Goal: Information Seeking & Learning: Learn about a topic

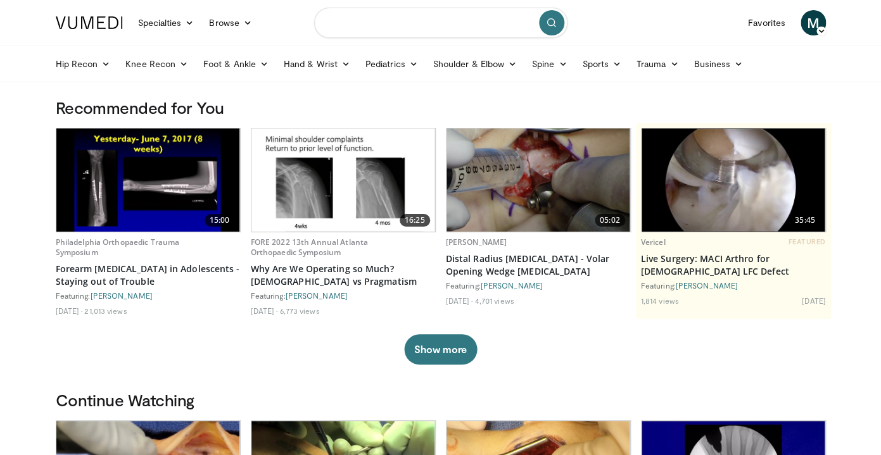
click at [430, 32] on input "Search topics, interventions" at bounding box center [440, 23] width 253 height 30
type input "**********"
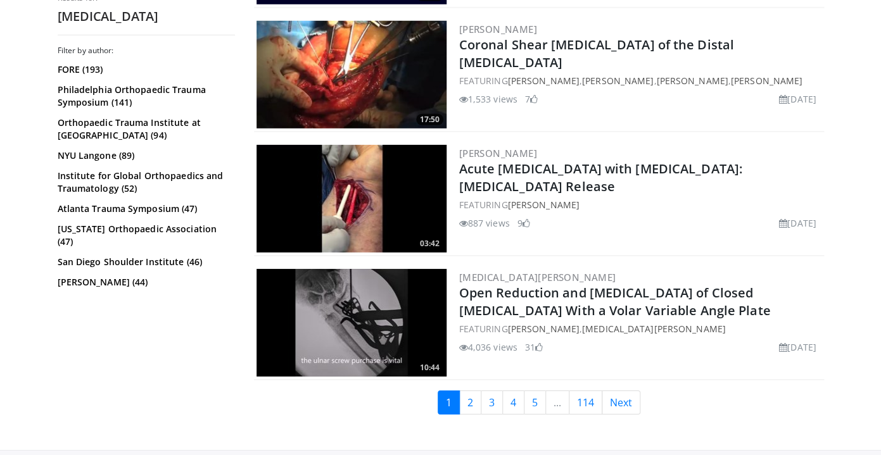
scroll to position [3126, 0]
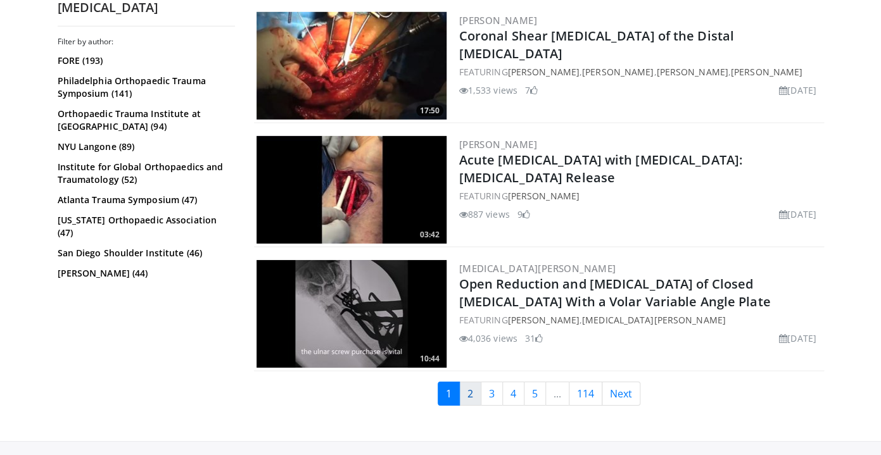
click at [470, 384] on link "2" at bounding box center [470, 394] width 22 height 24
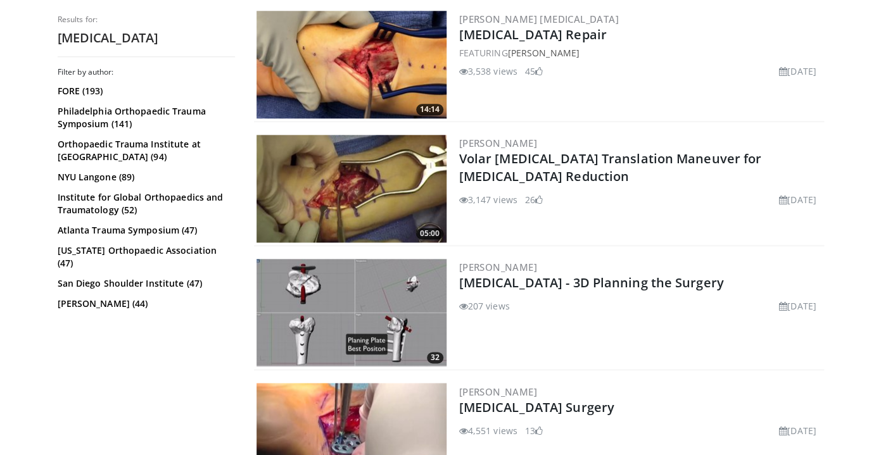
scroll to position [507, 0]
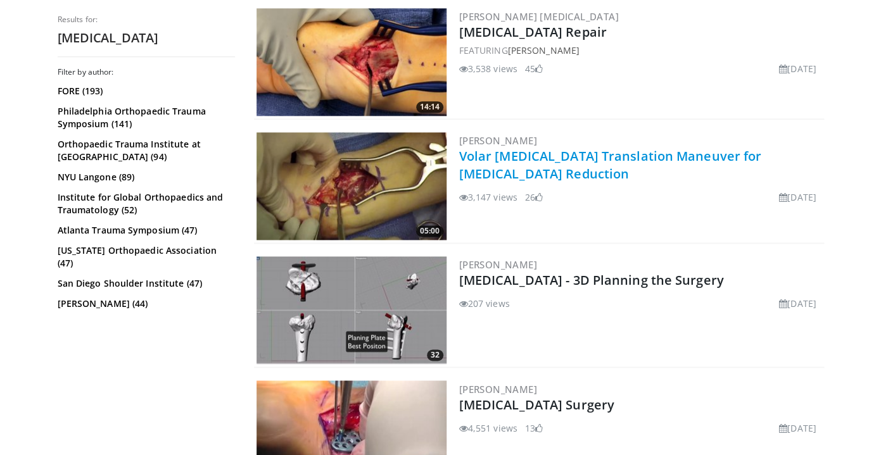
click at [506, 153] on link "Volar [MEDICAL_DATA] Translation Maneuver for [MEDICAL_DATA] Reduction" at bounding box center [610, 165] width 303 height 35
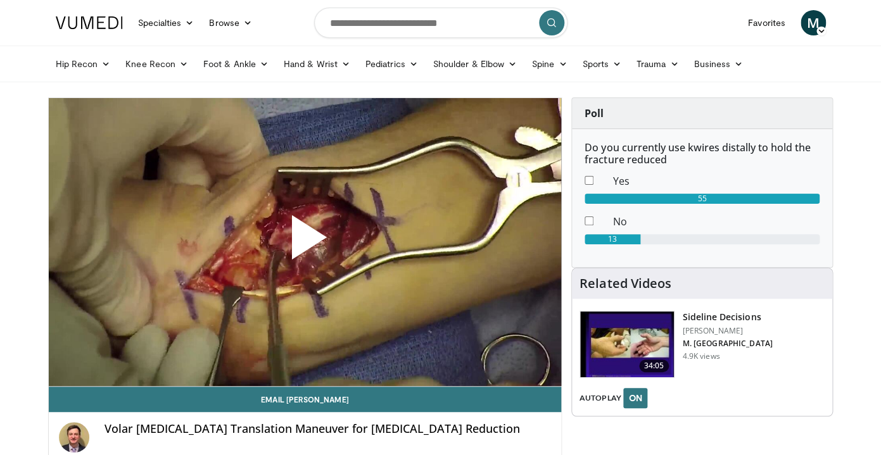
click at [305, 243] on span "Video Player" at bounding box center [305, 243] width 0 height 0
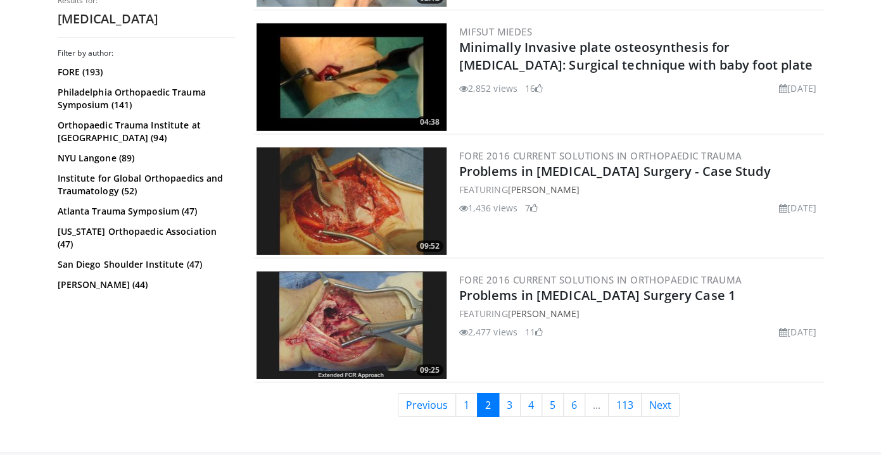
scroll to position [3101, 0]
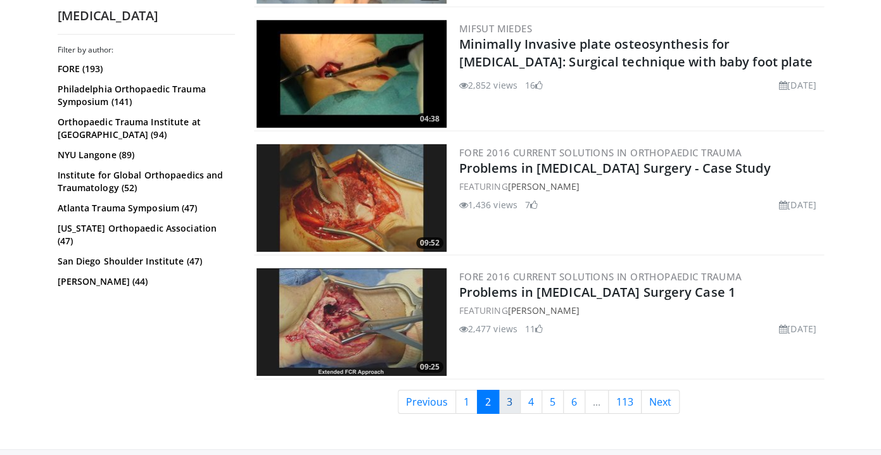
click at [503, 401] on link "3" at bounding box center [509, 402] width 22 height 24
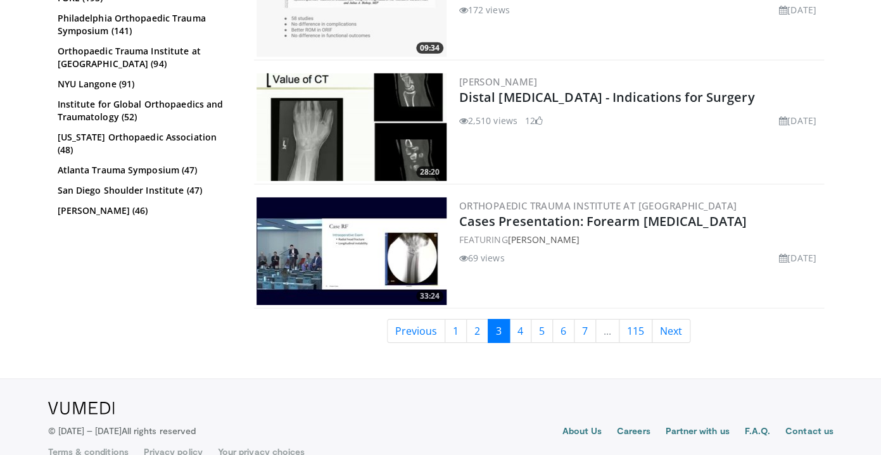
scroll to position [3185, 0]
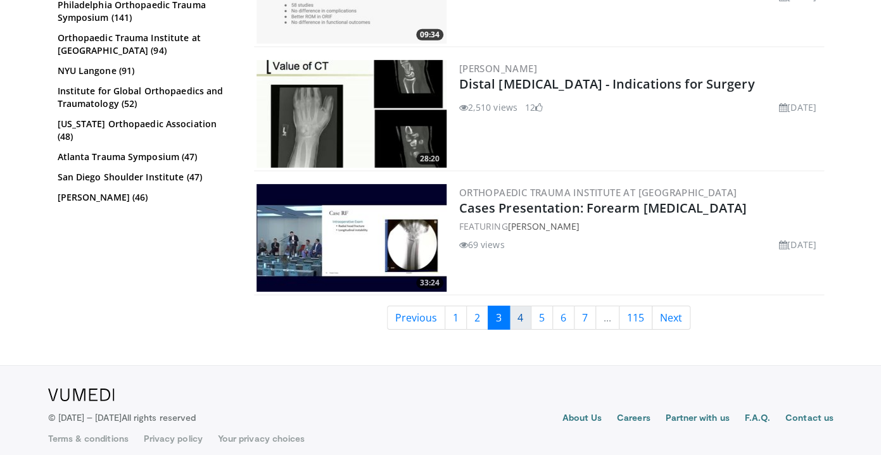
click at [519, 317] on link "4" at bounding box center [520, 318] width 22 height 24
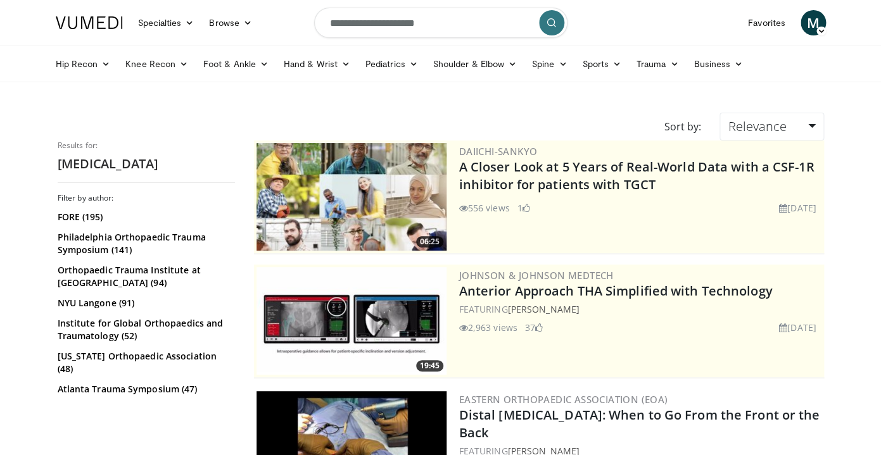
click at [438, 22] on input "**********" at bounding box center [440, 23] width 253 height 30
type input "**********"
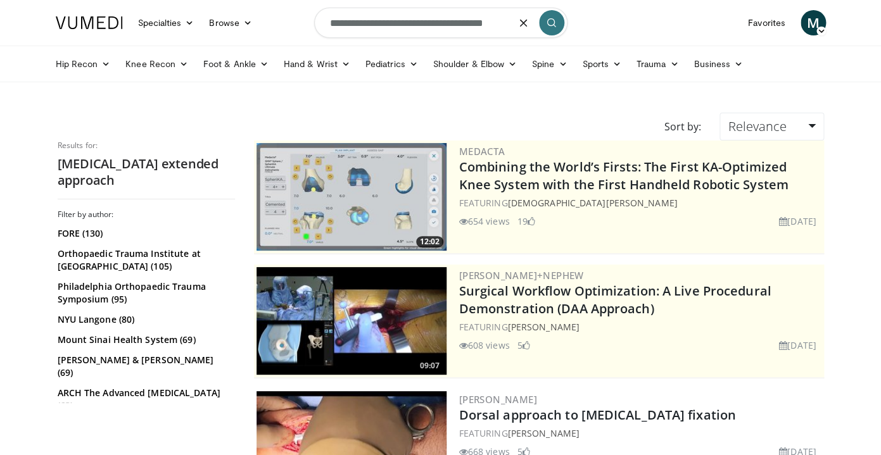
drag, startPoint x: 522, startPoint y: 25, endPoint x: 327, endPoint y: 23, distance: 195.7
click at [327, 23] on input "**********" at bounding box center [440, 23] width 253 height 30
type input "*"
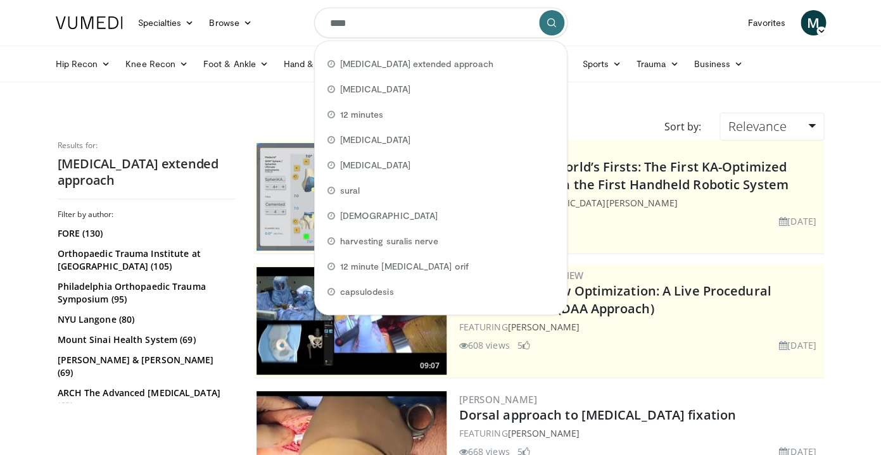
type input "*****"
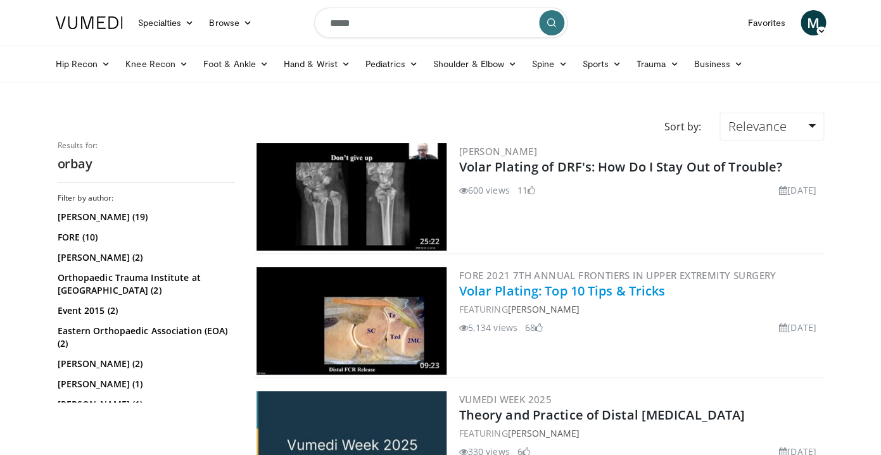
click at [574, 292] on link "Volar Plating: Top 10 Tips & Tricks" at bounding box center [562, 290] width 206 height 17
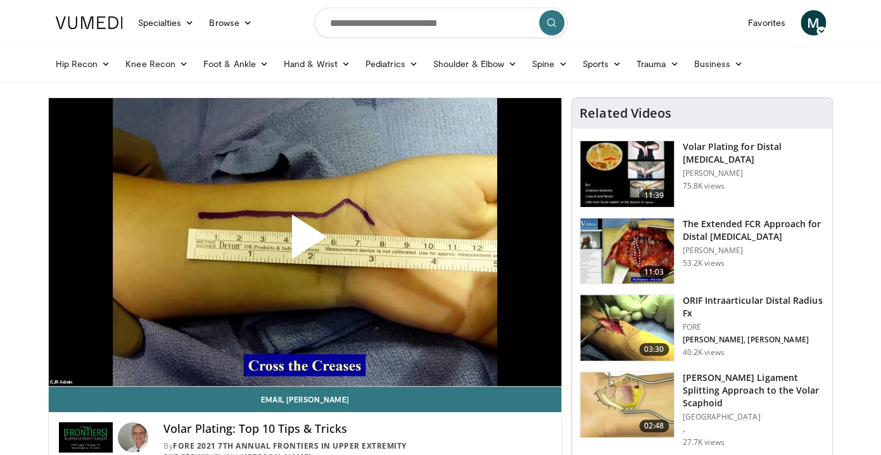
click at [305, 242] on span "Video Player" at bounding box center [305, 242] width 0 height 0
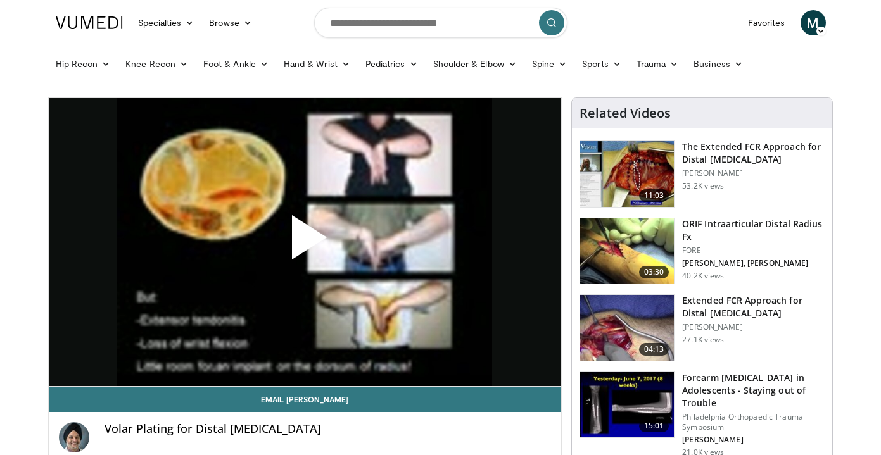
click at [731, 145] on h3 "The Extended FCR Approach for Distal [MEDICAL_DATA]" at bounding box center [753, 153] width 142 height 25
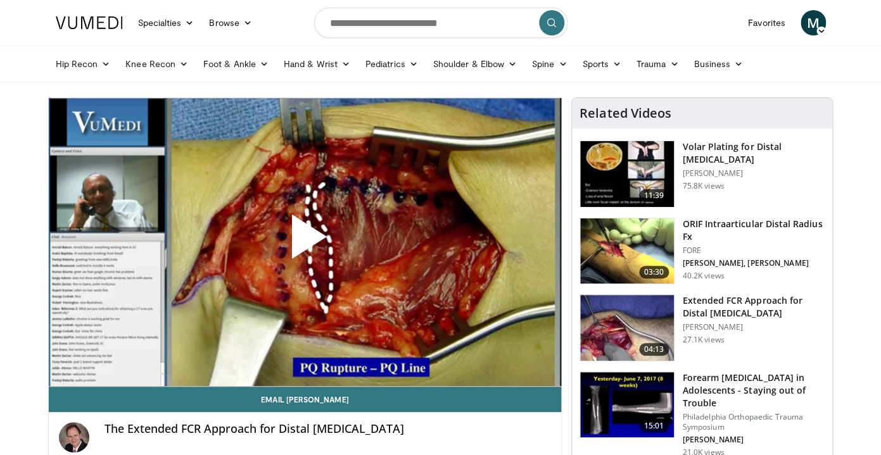
click at [305, 242] on span "Video Player" at bounding box center [305, 242] width 0 height 0
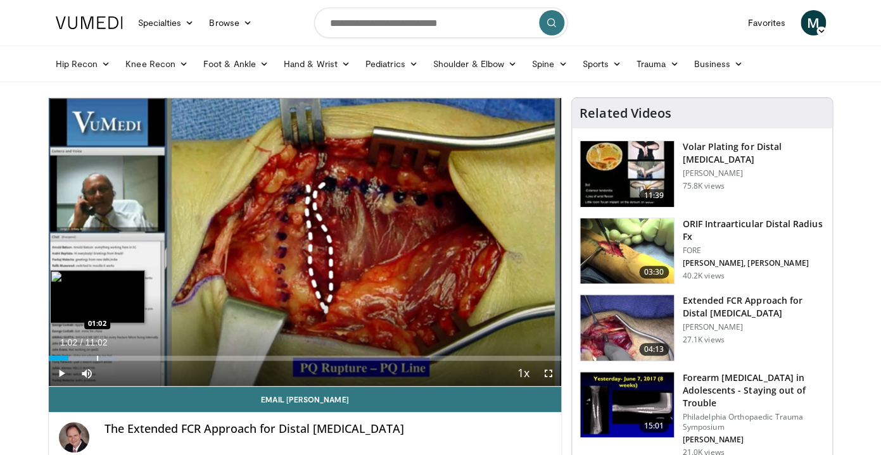
click at [97, 357] on div "Progress Bar" at bounding box center [97, 358] width 1 height 5
click at [106, 359] on div "Progress Bar" at bounding box center [106, 358] width 1 height 5
click at [113, 360] on div "Loaded : 21.09% 01:23 01:23" at bounding box center [305, 358] width 513 height 5
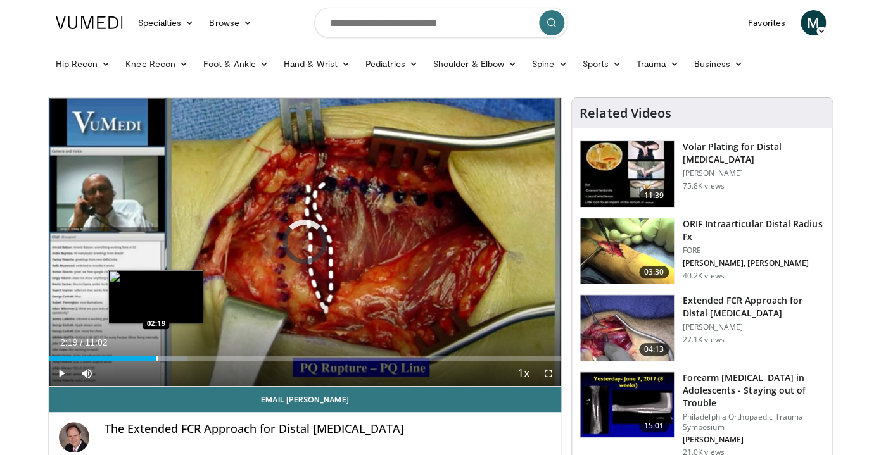
click at [156, 358] on div "Progress Bar" at bounding box center [156, 358] width 1 height 5
click at [165, 357] on div "Progress Bar" at bounding box center [169, 358] width 70 height 5
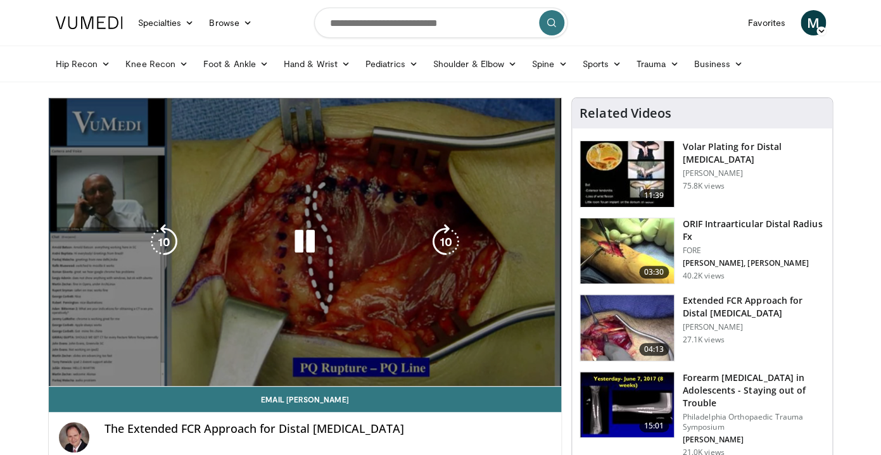
click at [173, 356] on video-js "**********" at bounding box center [305, 242] width 513 height 289
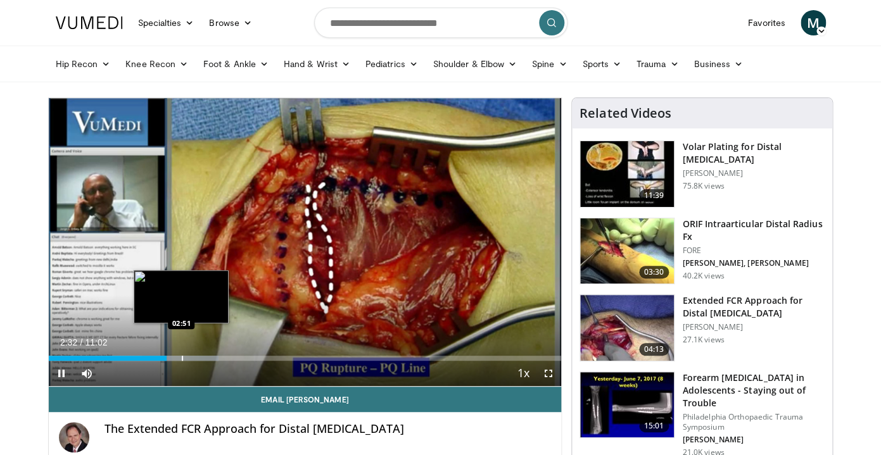
click at [182, 358] on div "Progress Bar" at bounding box center [182, 358] width 1 height 5
click at [190, 358] on div "Loaded : 34.65% 02:52 03:03" at bounding box center [305, 358] width 513 height 5
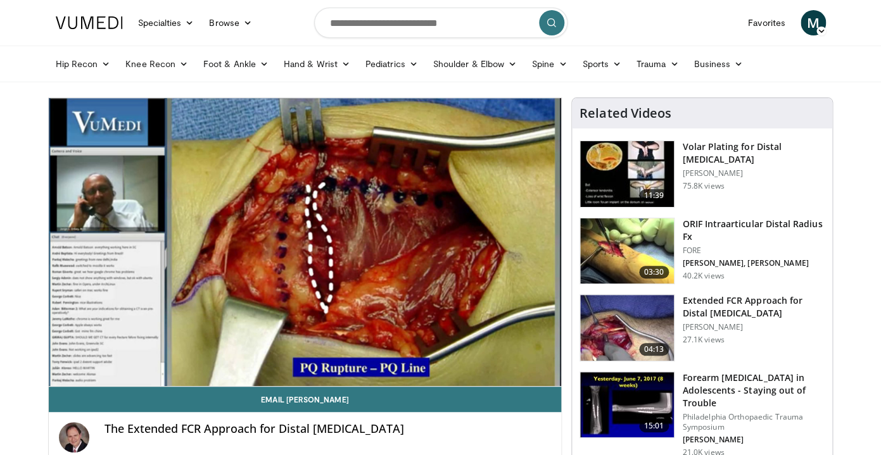
click at [204, 359] on div "10 seconds Tap to unmute" at bounding box center [305, 242] width 513 height 288
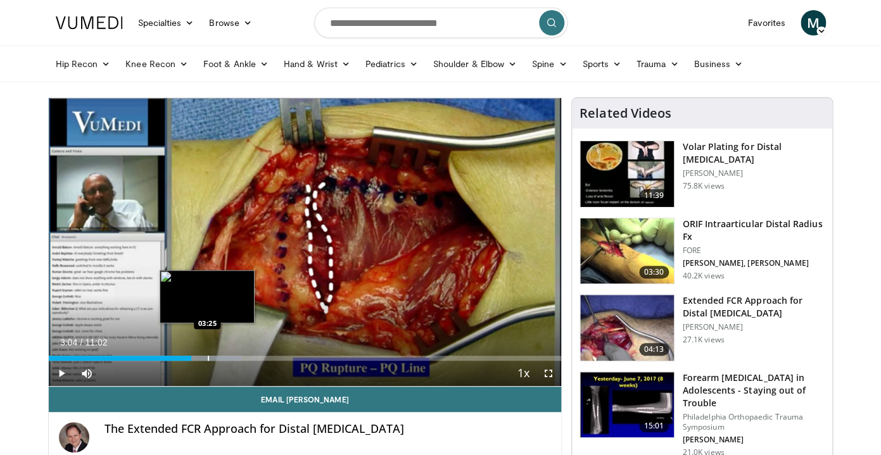
click at [208, 360] on div "Loaded : 37.66% 03:04 03:25" at bounding box center [305, 358] width 513 height 5
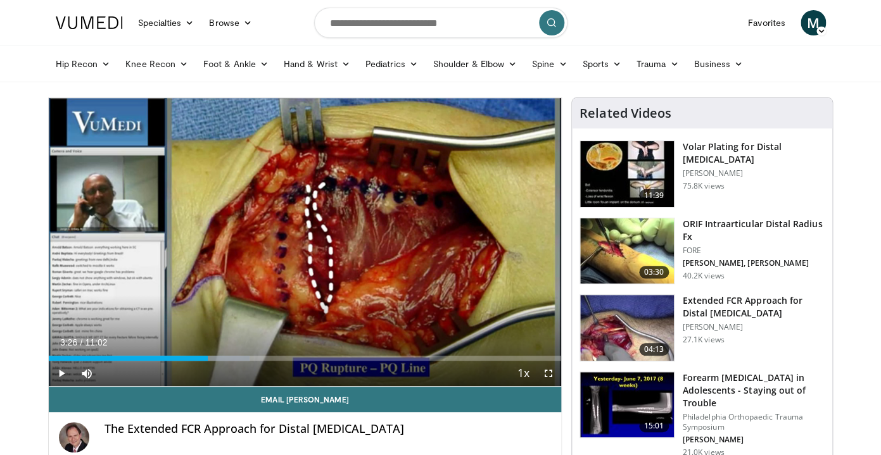
click at [216, 362] on div "Current Time 3:26 / Duration 11:02 Play Skip Backward Skip Forward Mute Loaded …" at bounding box center [305, 373] width 513 height 25
